Goal: Check status: Check status

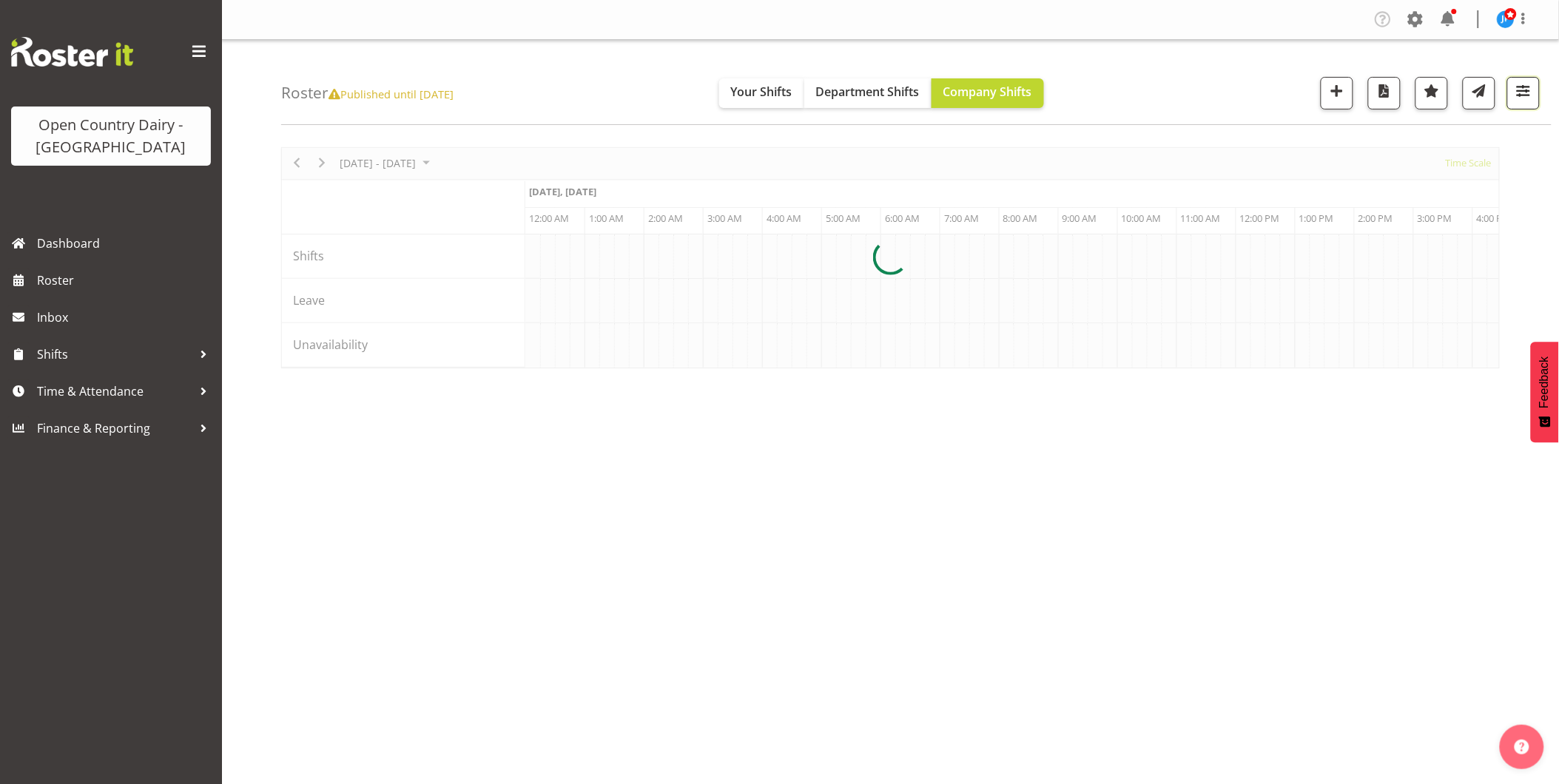
scroll to position [0, 2841]
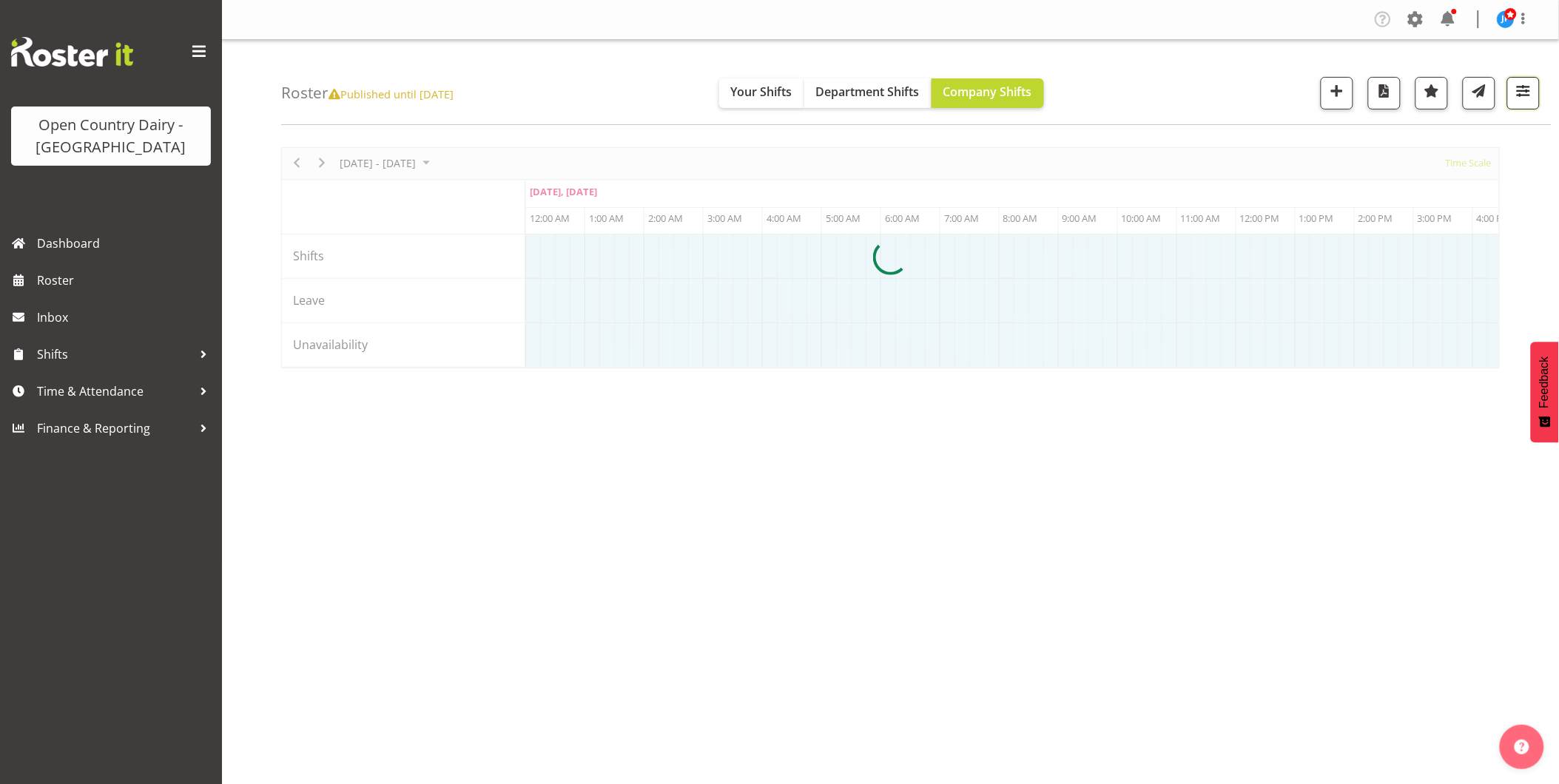
click at [1524, 93] on span "button" at bounding box center [1523, 91] width 19 height 19
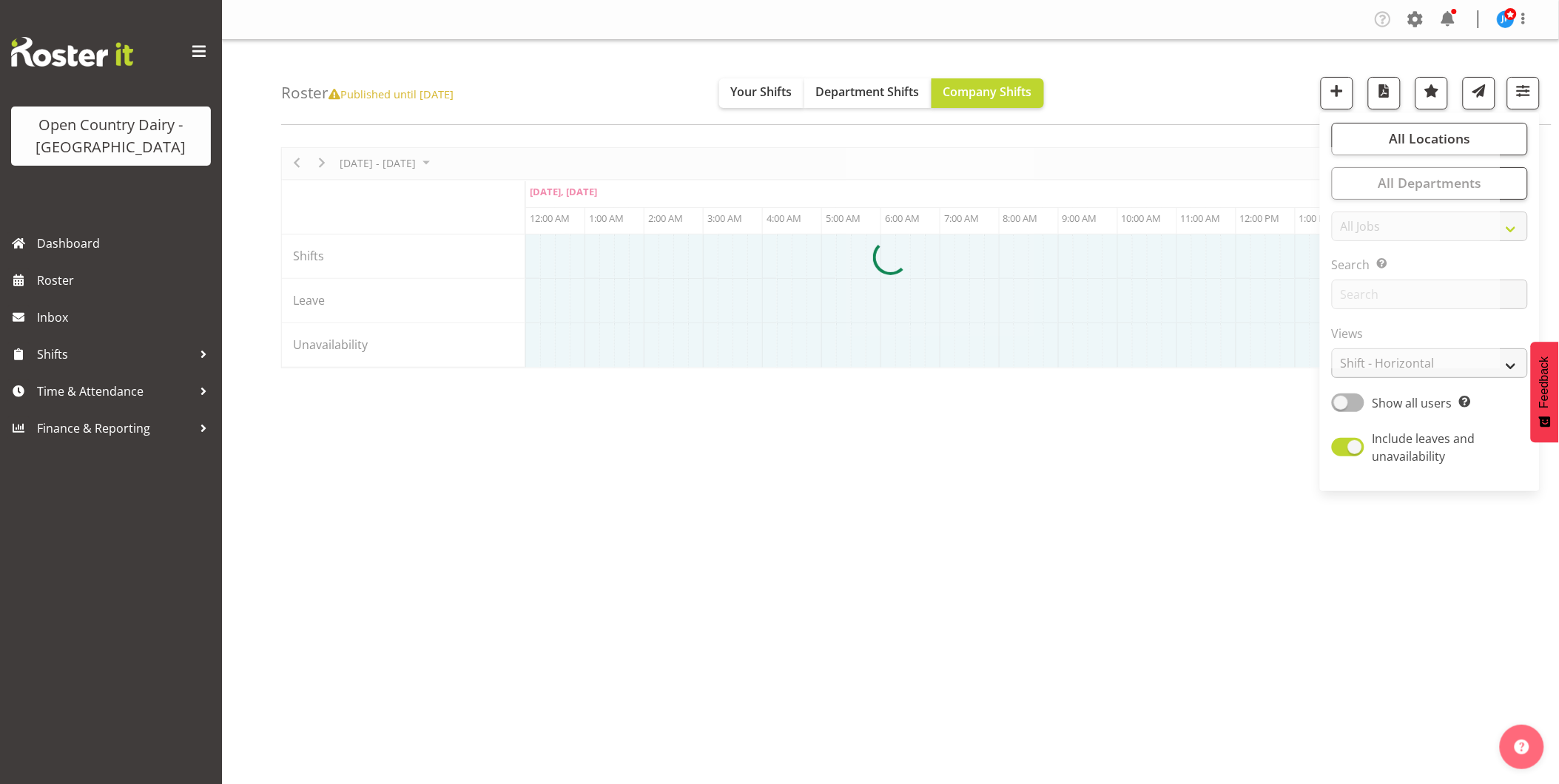
click at [1418, 363] on div at bounding box center [890, 258] width 1219 height 221
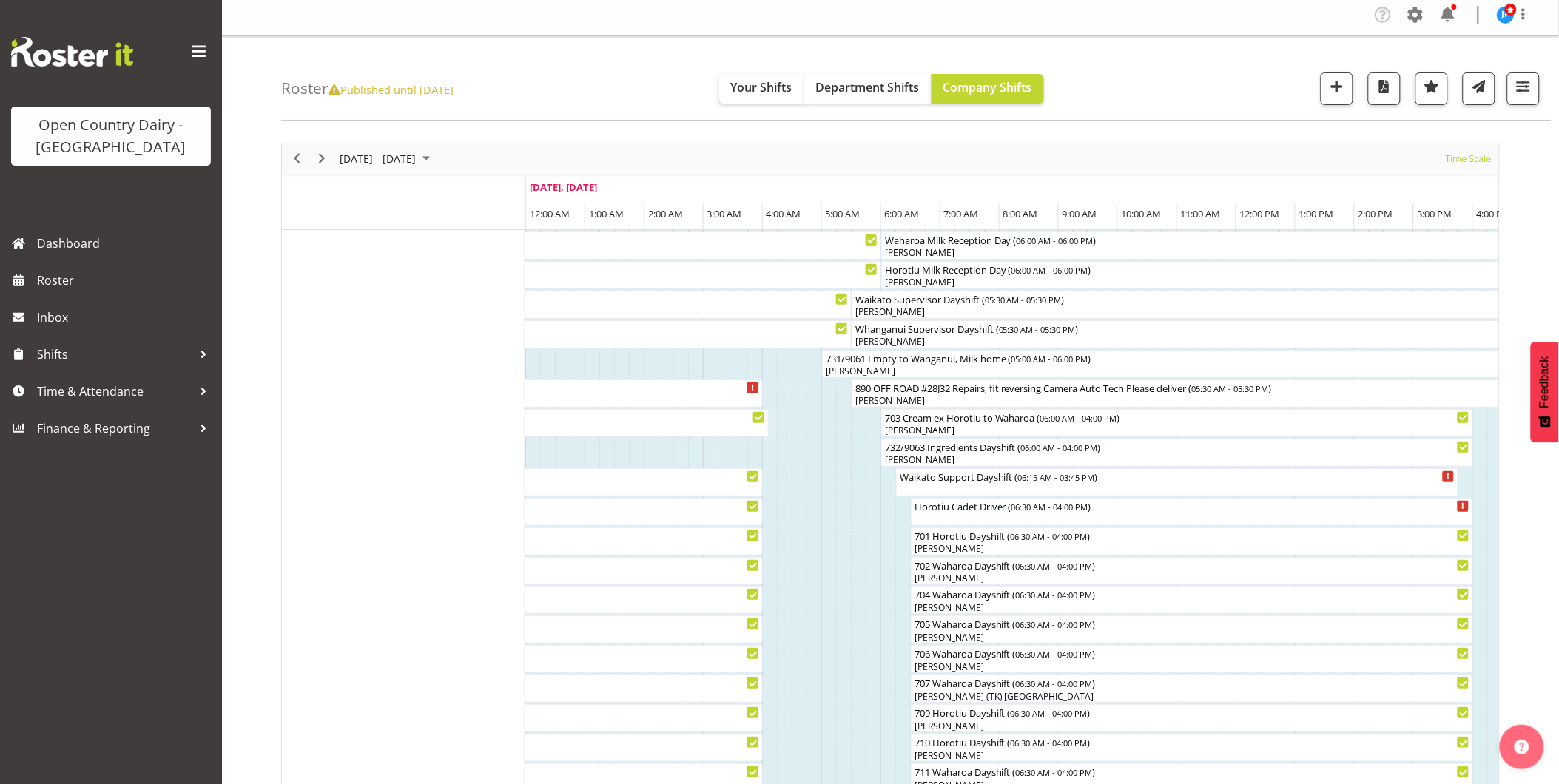
scroll to position [0, 0]
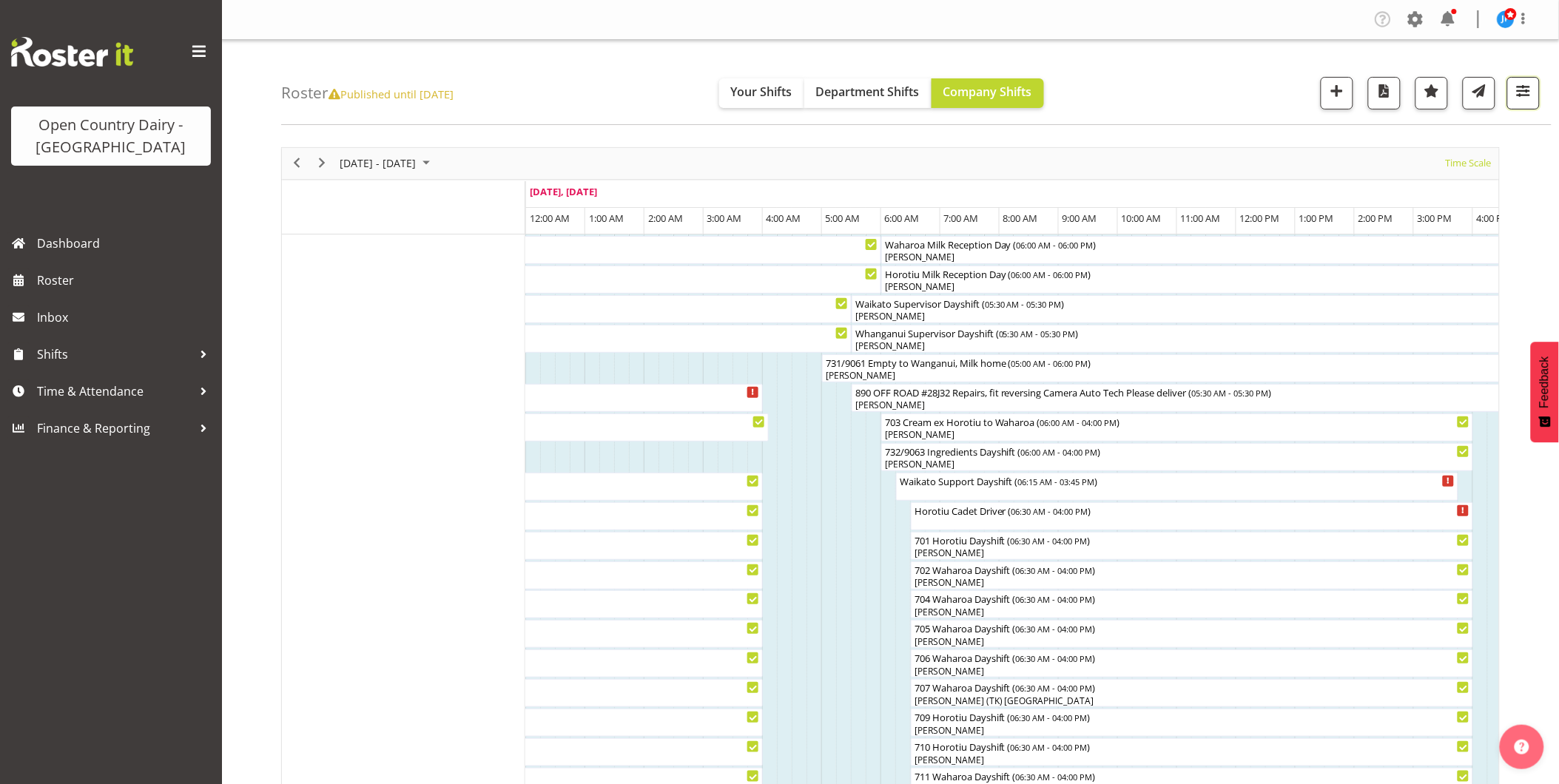
click at [1522, 99] on span "button" at bounding box center [1523, 91] width 19 height 19
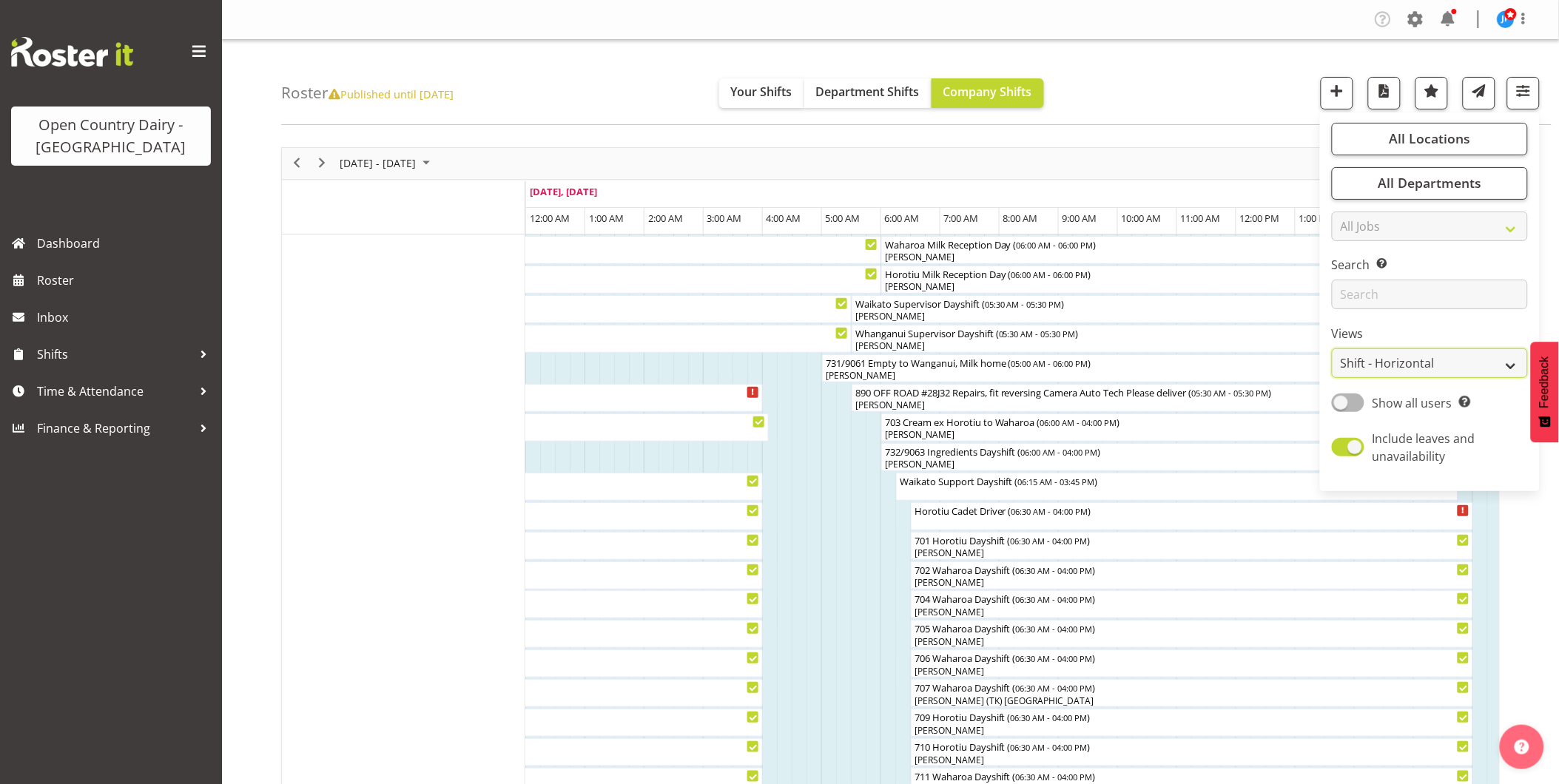
click at [1463, 365] on select "Staff Role Shift - Horizontal Shift - Vertical Staff - Location" at bounding box center [1430, 363] width 196 height 30
select select "staff"
click at [1333, 348] on select "Staff Role Shift - Horizontal Shift - Vertical Staff - Location" at bounding box center [1430, 363] width 196 height 30
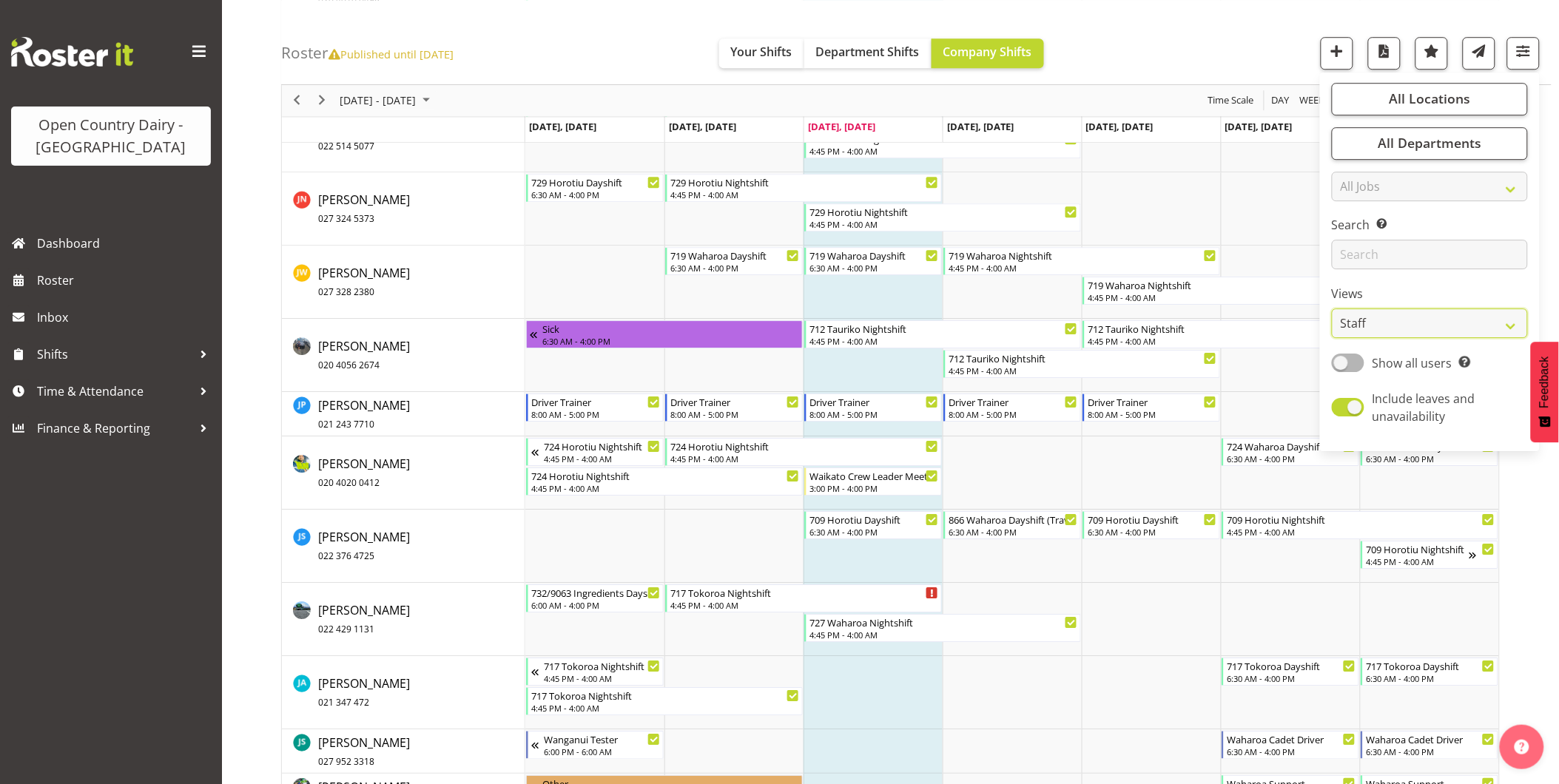
scroll to position [5423, 0]
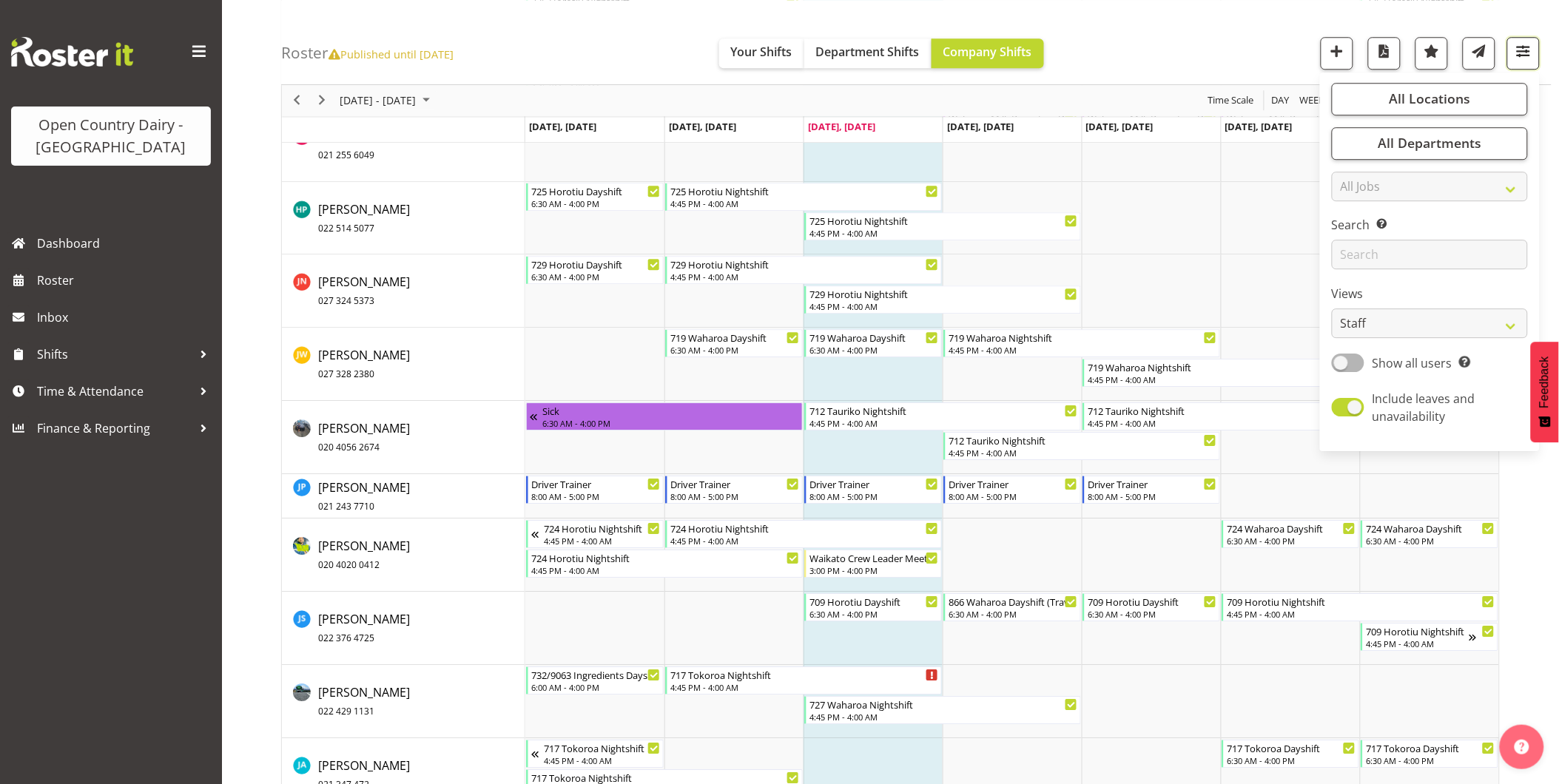
click at [1524, 47] on span "button" at bounding box center [1523, 51] width 19 height 19
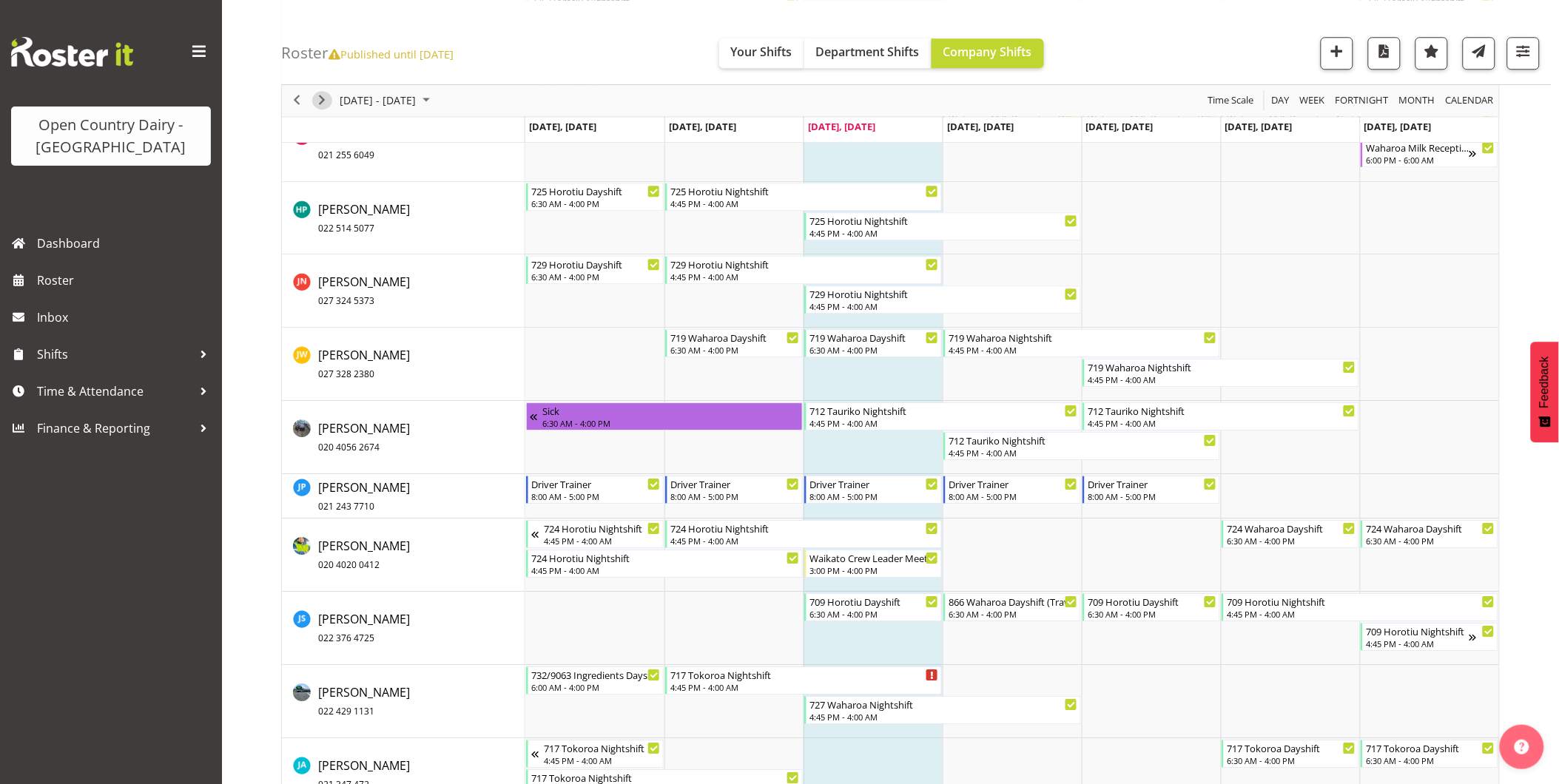
click at [323, 96] on span "Next" at bounding box center [322, 100] width 18 height 18
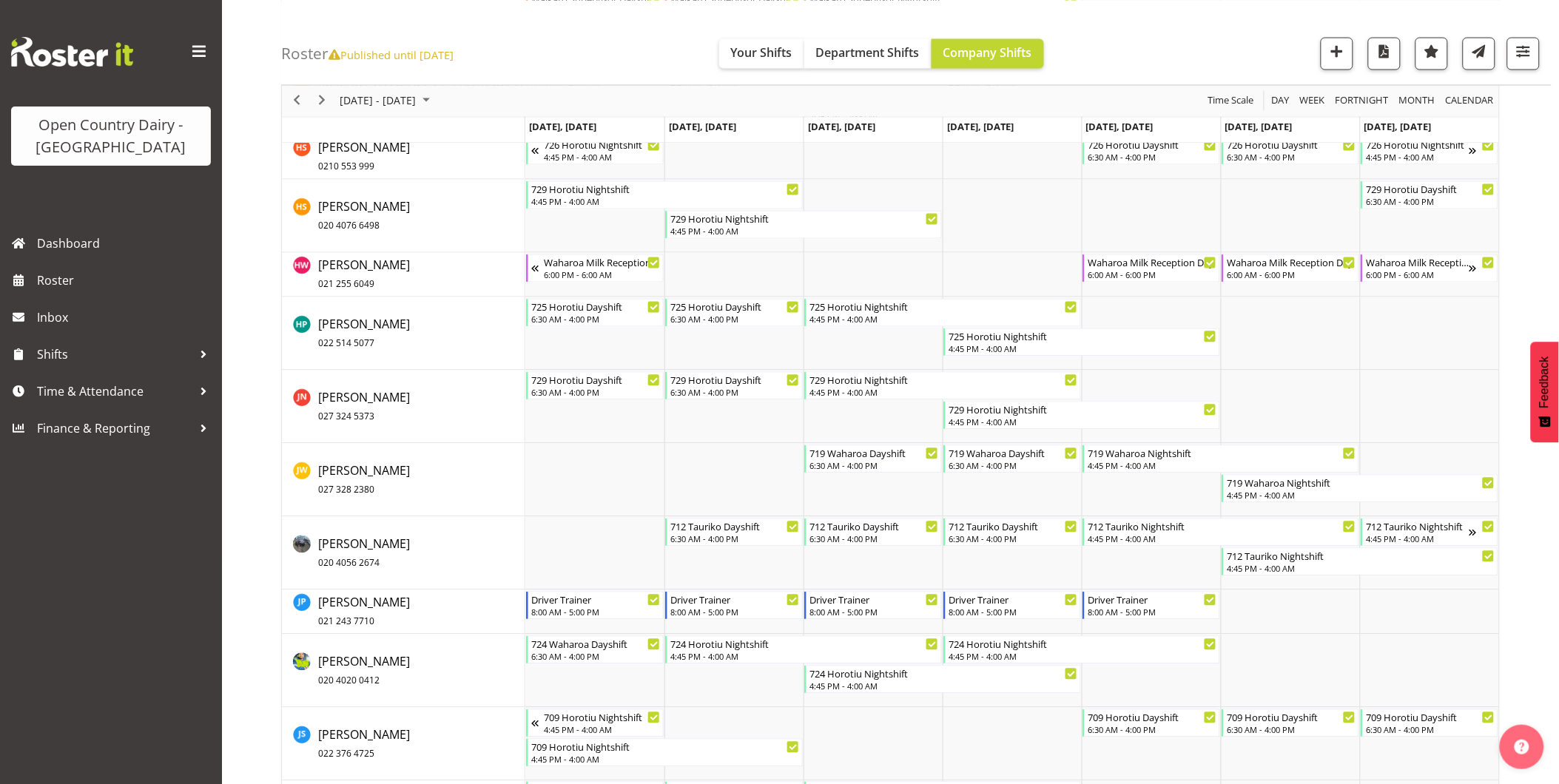
scroll to position [4929, 0]
